Goal: Information Seeking & Learning: Learn about a topic

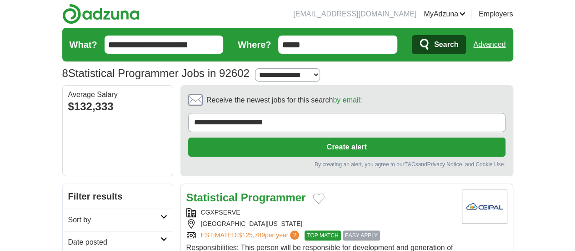
click at [252, 191] on strong "Programmer" at bounding box center [273, 197] width 65 height 12
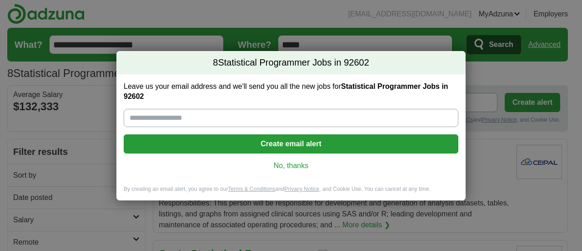
click at [302, 117] on input "Leave us your email address and we'll send you all the new jobs for Statistical…" at bounding box center [291, 118] width 335 height 18
type input "**********"
click at [297, 162] on link "No, thanks" at bounding box center [291, 166] width 320 height 10
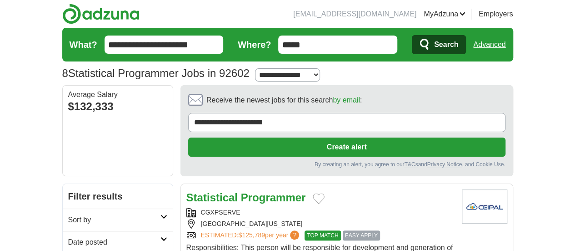
click at [259, 191] on strong "Programmer" at bounding box center [273, 197] width 65 height 12
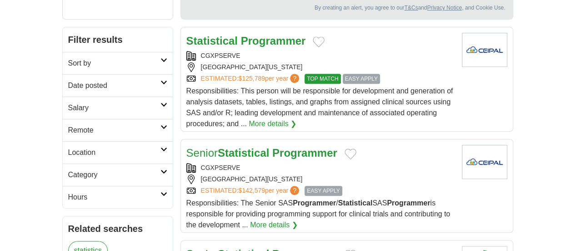
scroll to position [155, 0]
